Goal: Transaction & Acquisition: Subscribe to service/newsletter

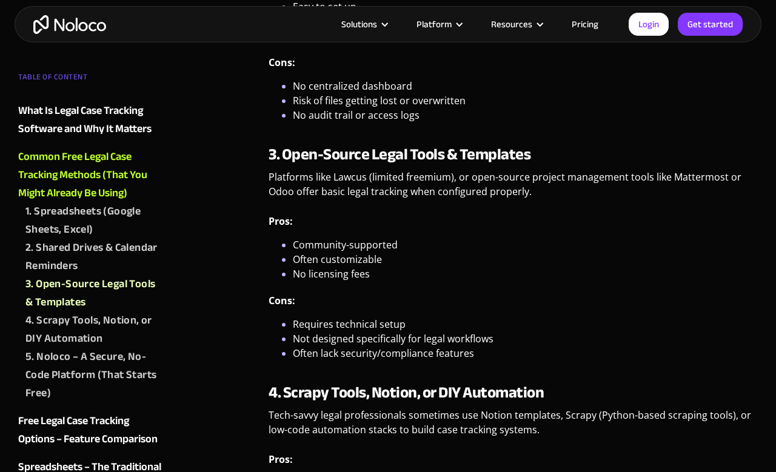
scroll to position [2447, 0]
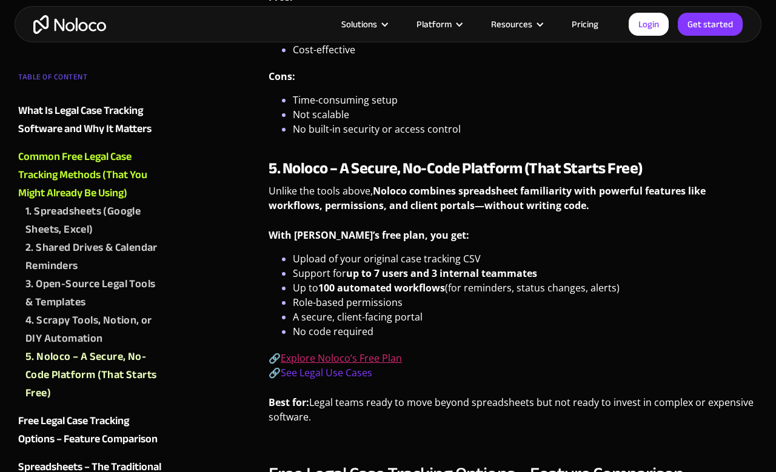
click at [360, 362] on link "Explore Noloco’s Free Plan" at bounding box center [341, 358] width 121 height 13
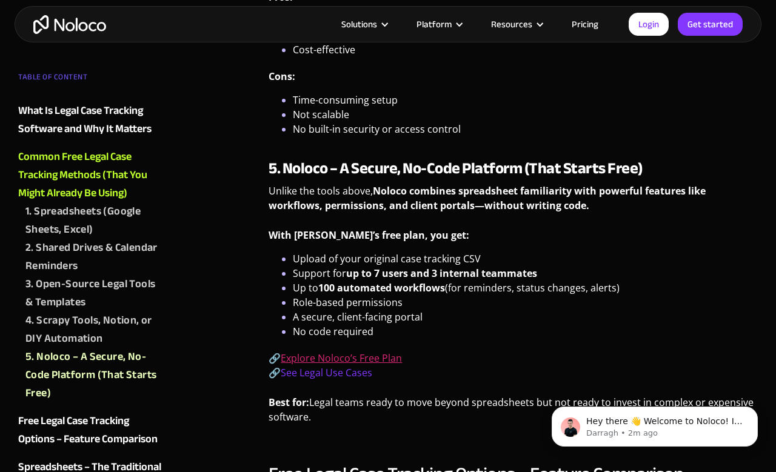
scroll to position [0, 0]
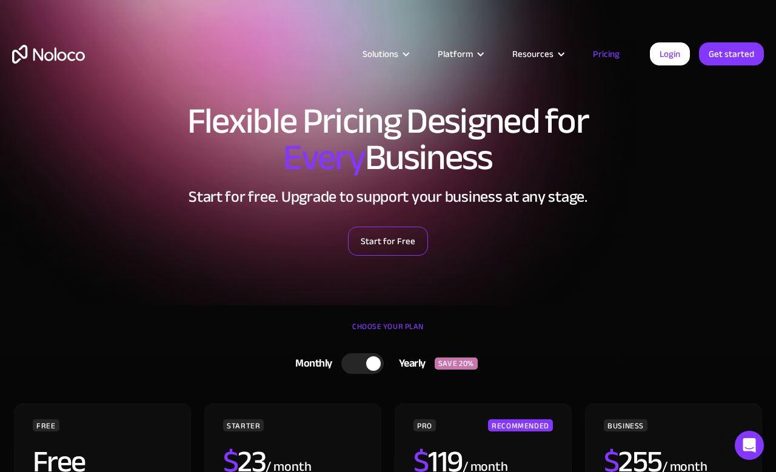
click at [405, 243] on link "Start for Free" at bounding box center [388, 241] width 80 height 29
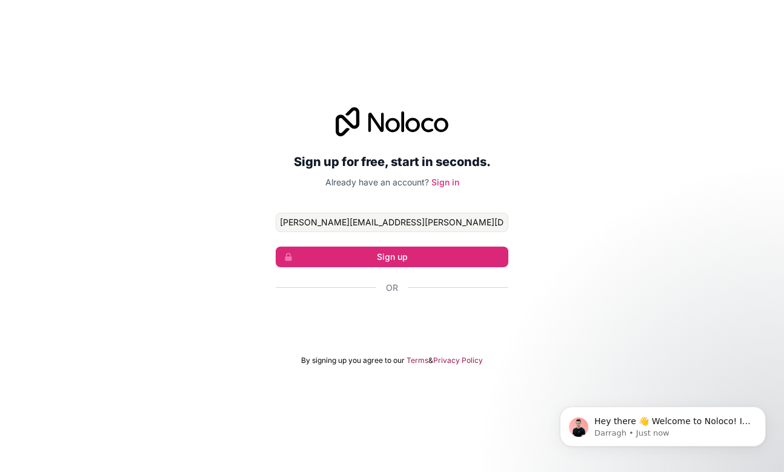
type input "daniel.f.lopes@gmail.com"
click at [395, 327] on div "Fazer login com o Google. Abre em uma nova guia" at bounding box center [392, 320] width 233 height 27
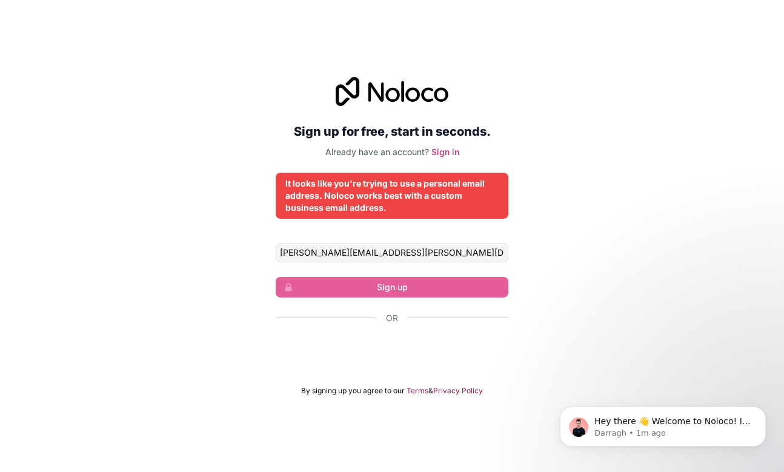
click at [399, 346] on div "Fazer login com o Google. Abre em uma nova guia" at bounding box center [392, 351] width 233 height 27
click at [395, 255] on input "daniel.f.lopes@gmail.com" at bounding box center [392, 252] width 233 height 19
click at [422, 352] on div "Fazer login com o Google. Abre em uma nova guia" at bounding box center [392, 351] width 233 height 27
click at [445, 255] on input "daniel.f.lopes@gmail.com" at bounding box center [392, 252] width 233 height 19
drag, startPoint x: 445, startPoint y: 254, endPoint x: 253, endPoint y: 229, distance: 194.4
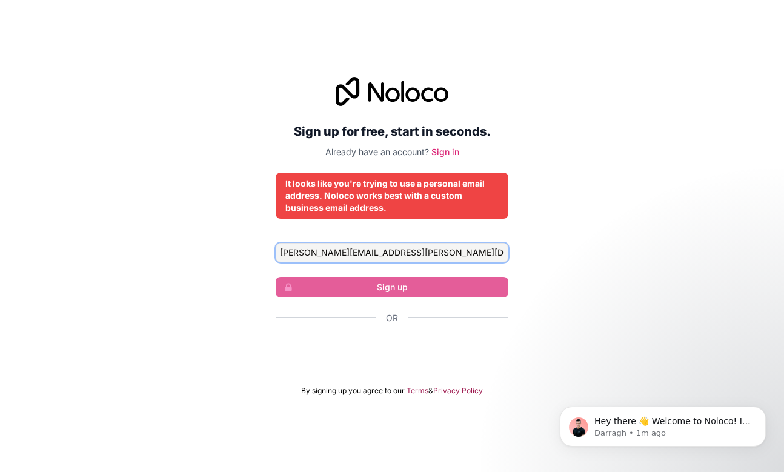
click at [253, 229] on div "Sign up for free, start in seconds. Already have an account? Sign in It looks l…" at bounding box center [392, 236] width 784 height 353
click at [400, 355] on div "Fazer login com o Google. Abre em uma nova guia" at bounding box center [392, 351] width 233 height 27
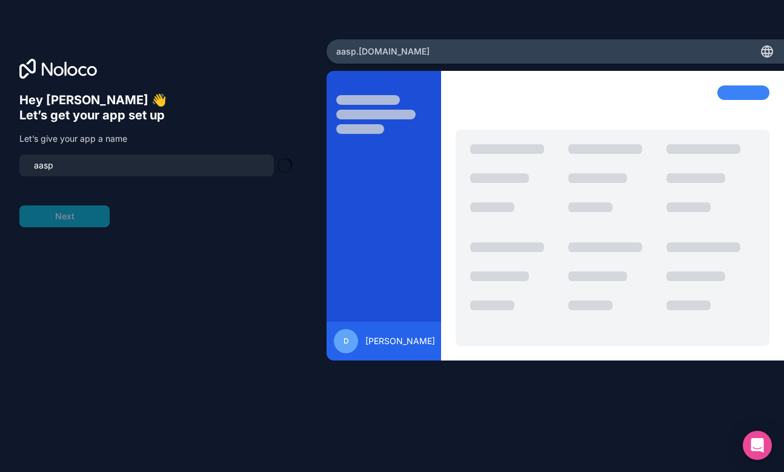
drag, startPoint x: 201, startPoint y: 171, endPoint x: 25, endPoint y: 162, distance: 176.6
click at [25, 162] on div "aasp" at bounding box center [146, 166] width 255 height 22
type input "a"
type input "j"
